Goal: Contribute content

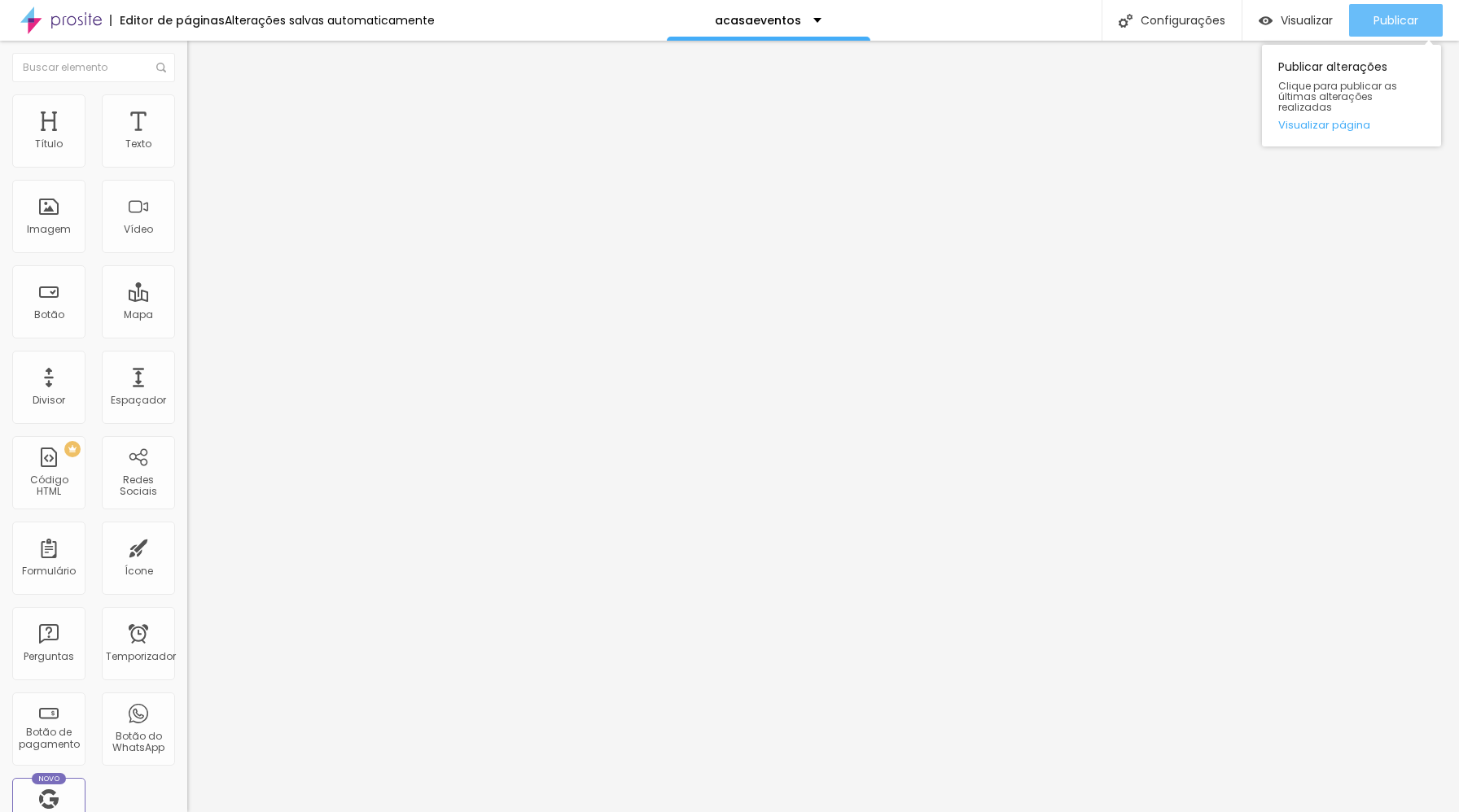
click at [1384, 18] on font "Publicar" at bounding box center [1395, 20] width 45 height 16
click at [197, 140] on font "Trocar imagem" at bounding box center [237, 133] width 79 height 14
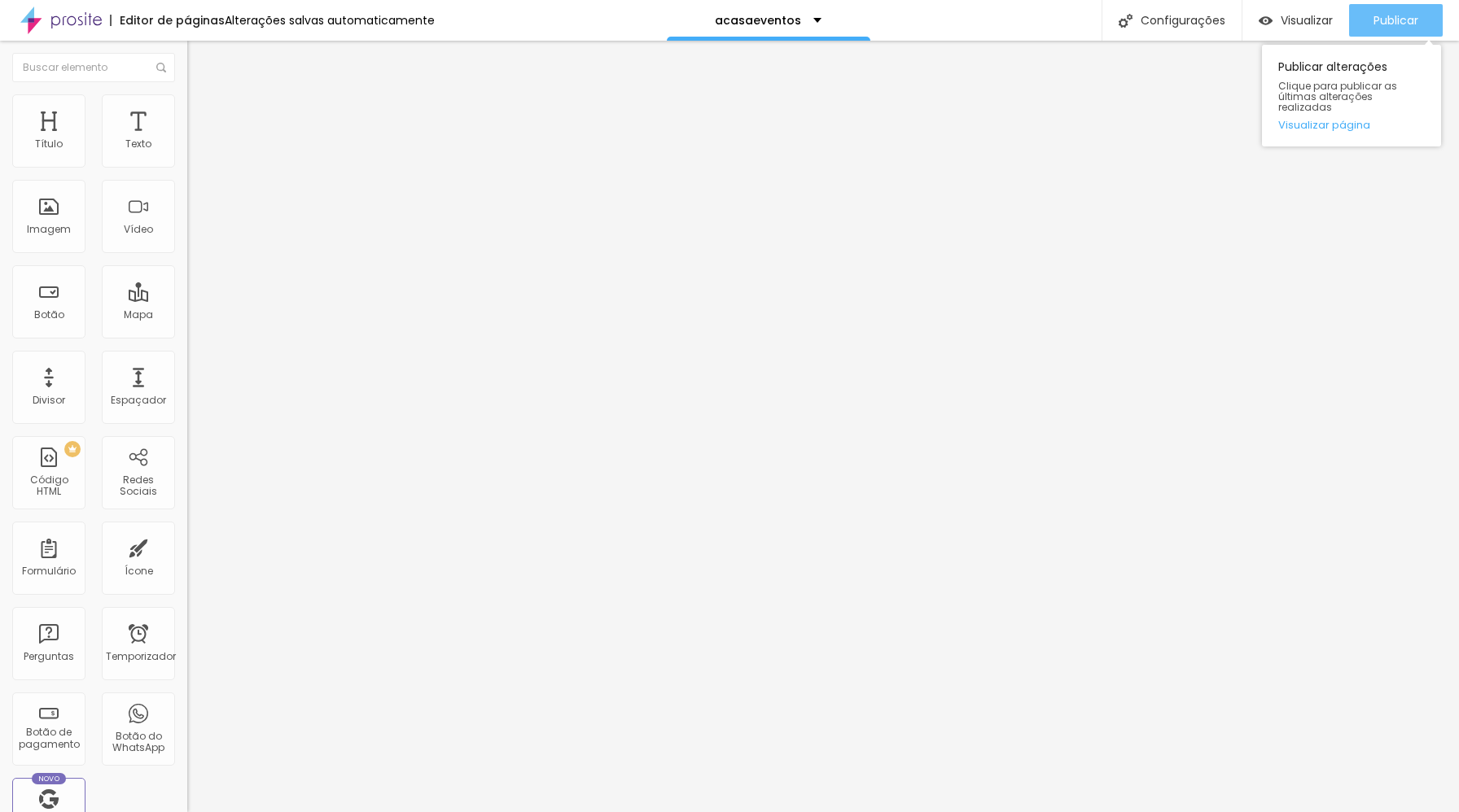
click at [1402, 27] on div "Publicar" at bounding box center [1395, 20] width 45 height 33
